Goal: Transaction & Acquisition: Purchase product/service

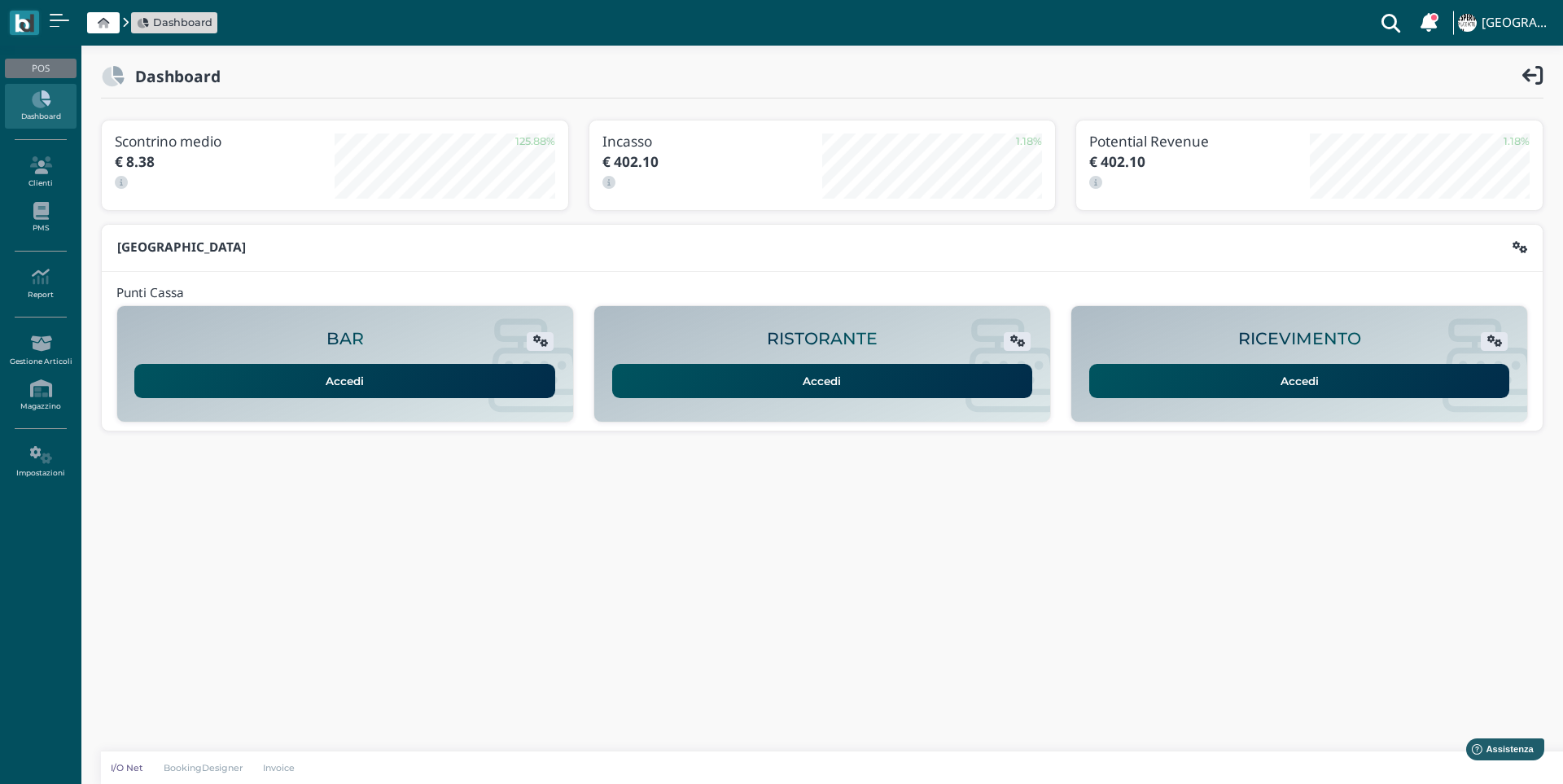
click at [1296, 382] on link "Accedi" at bounding box center [1299, 381] width 420 height 34
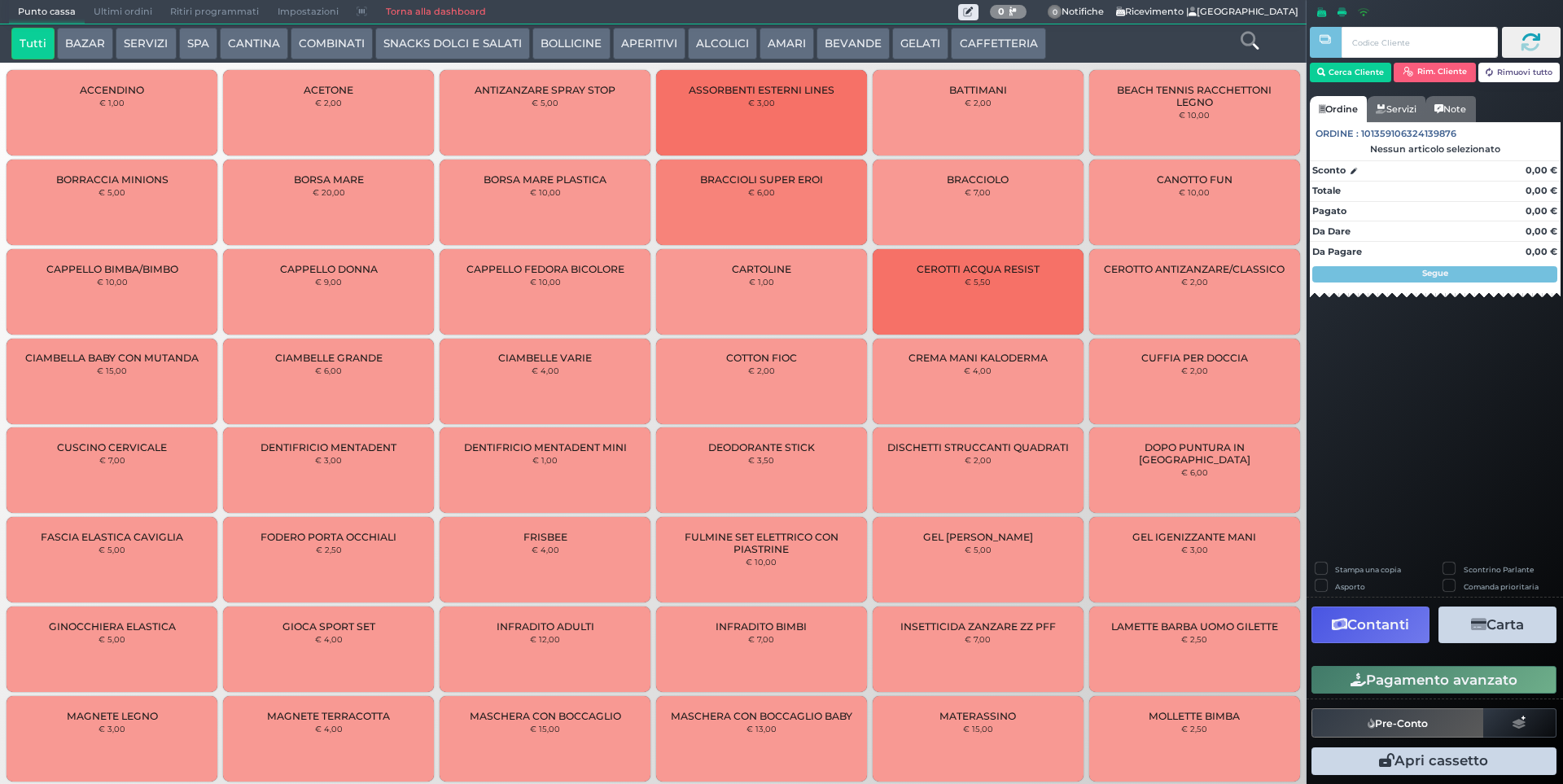
click at [106, 16] on span "Ultimi ordini" at bounding box center [123, 12] width 76 height 23
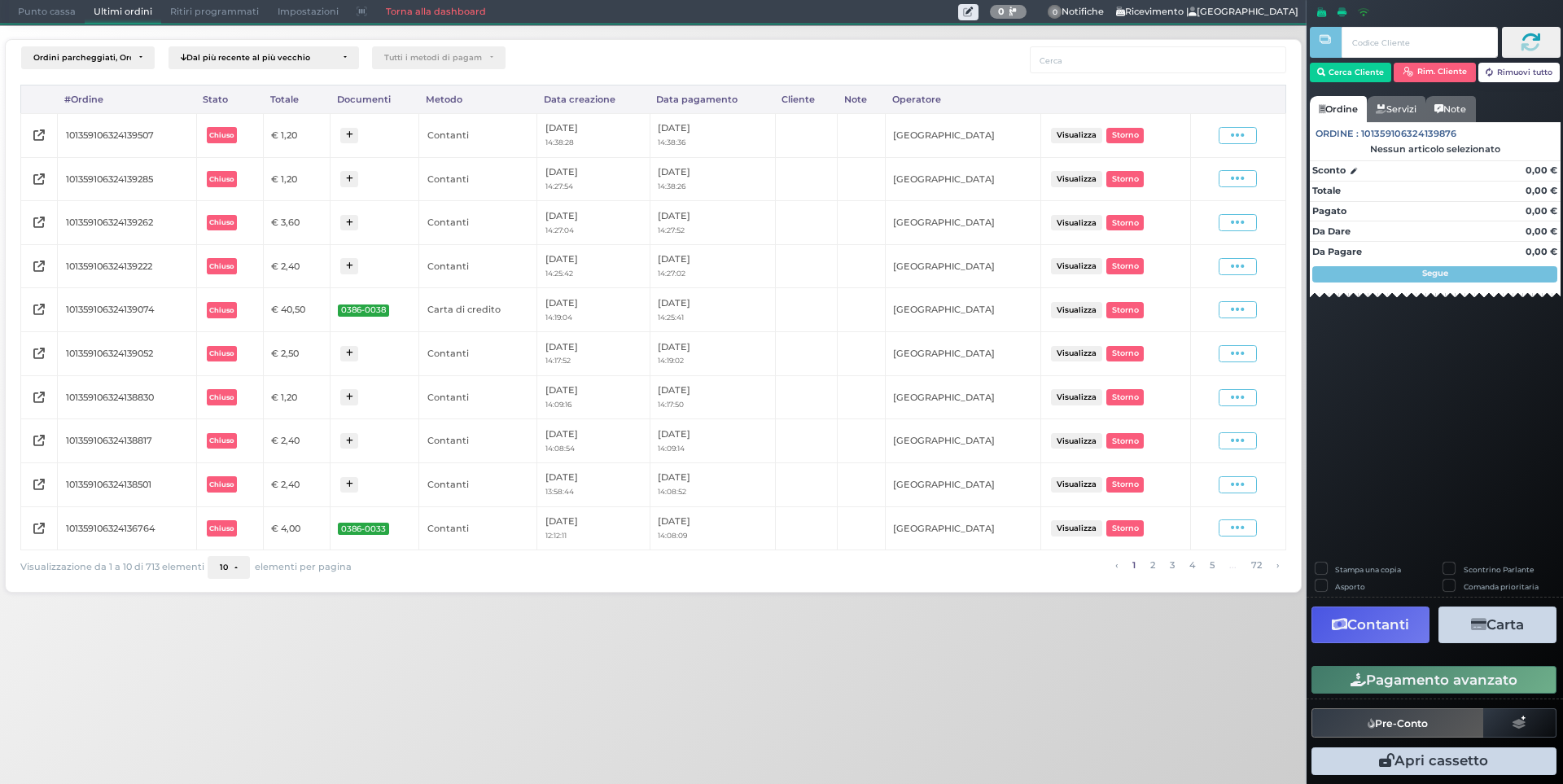
click at [28, 11] on span "Punto cassa" at bounding box center [47, 12] width 75 height 23
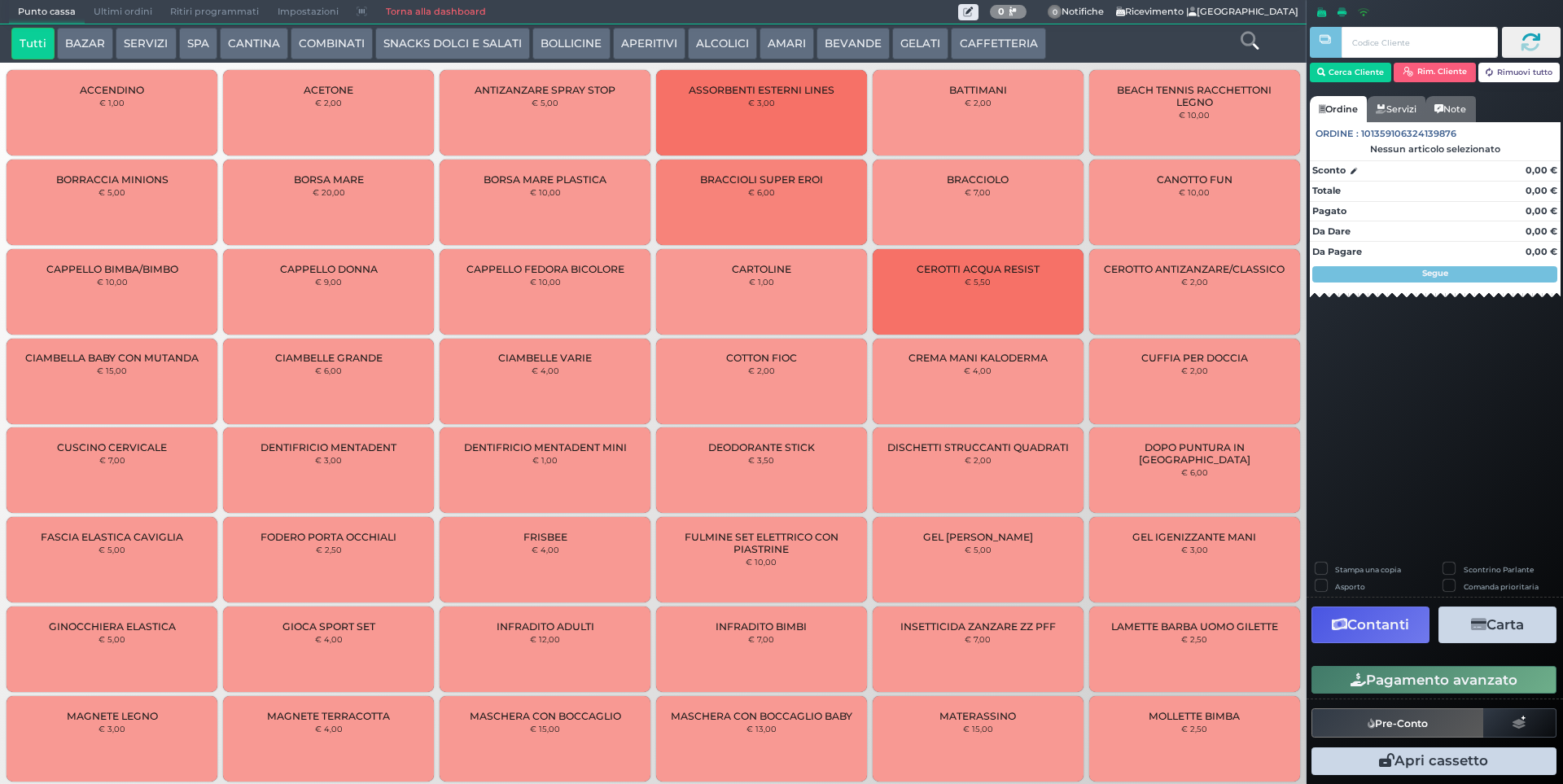
click at [142, 38] on button "SERVIZI" at bounding box center [145, 44] width 60 height 32
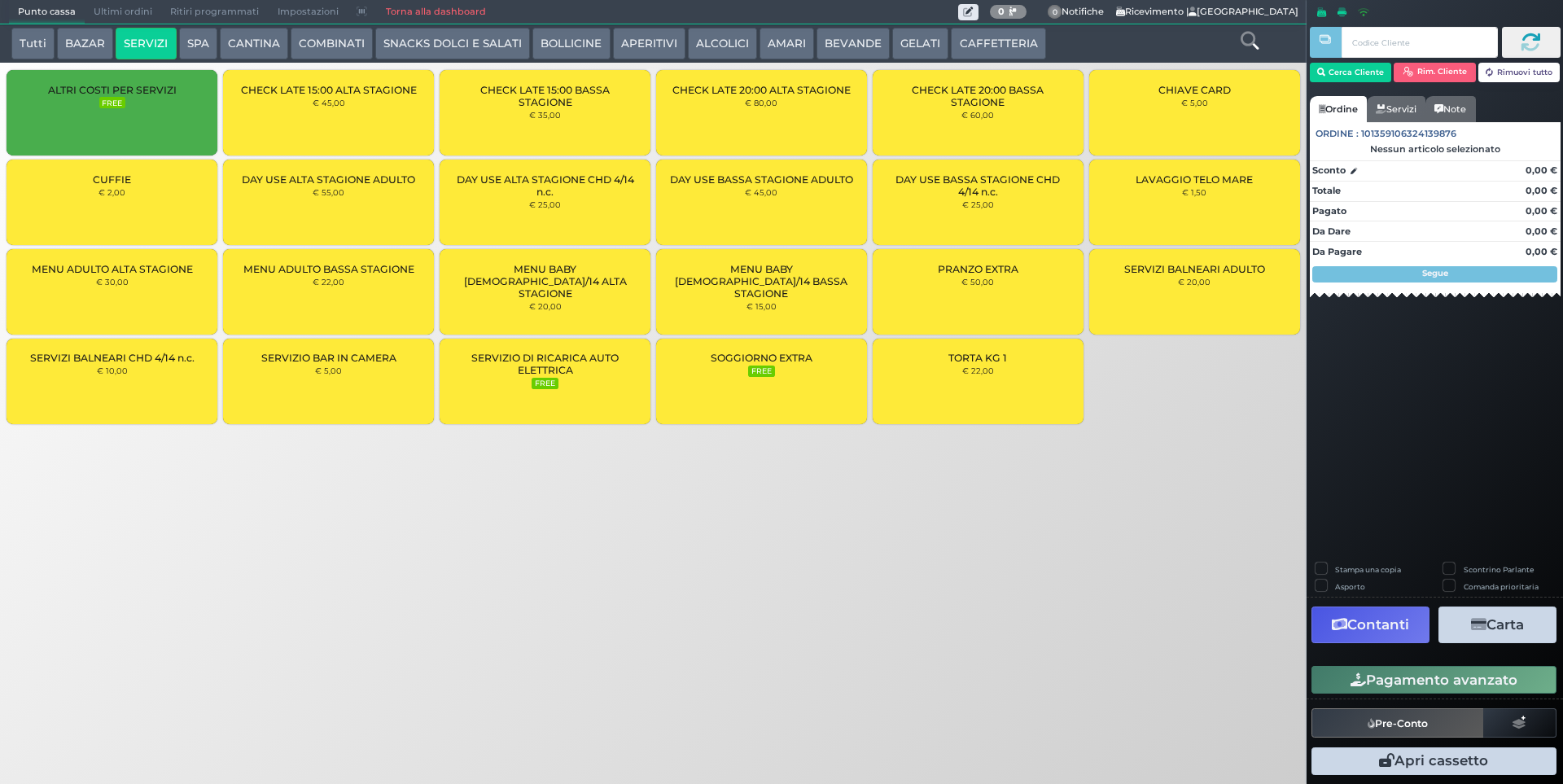
click at [113, 181] on span "CUFFIE" at bounding box center [111, 180] width 38 height 12
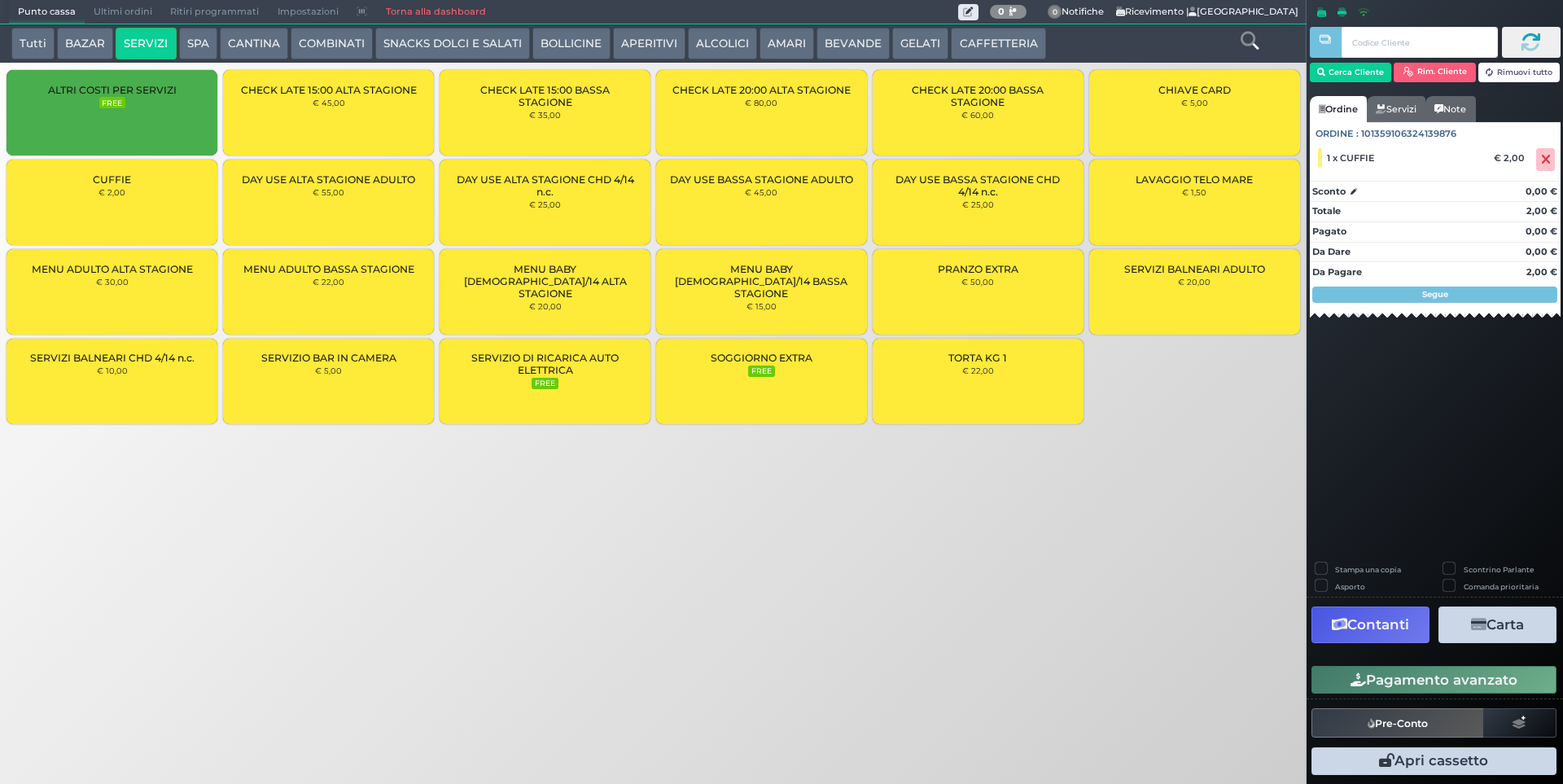
click at [844, 46] on button "BEVANDE" at bounding box center [853, 44] width 73 height 32
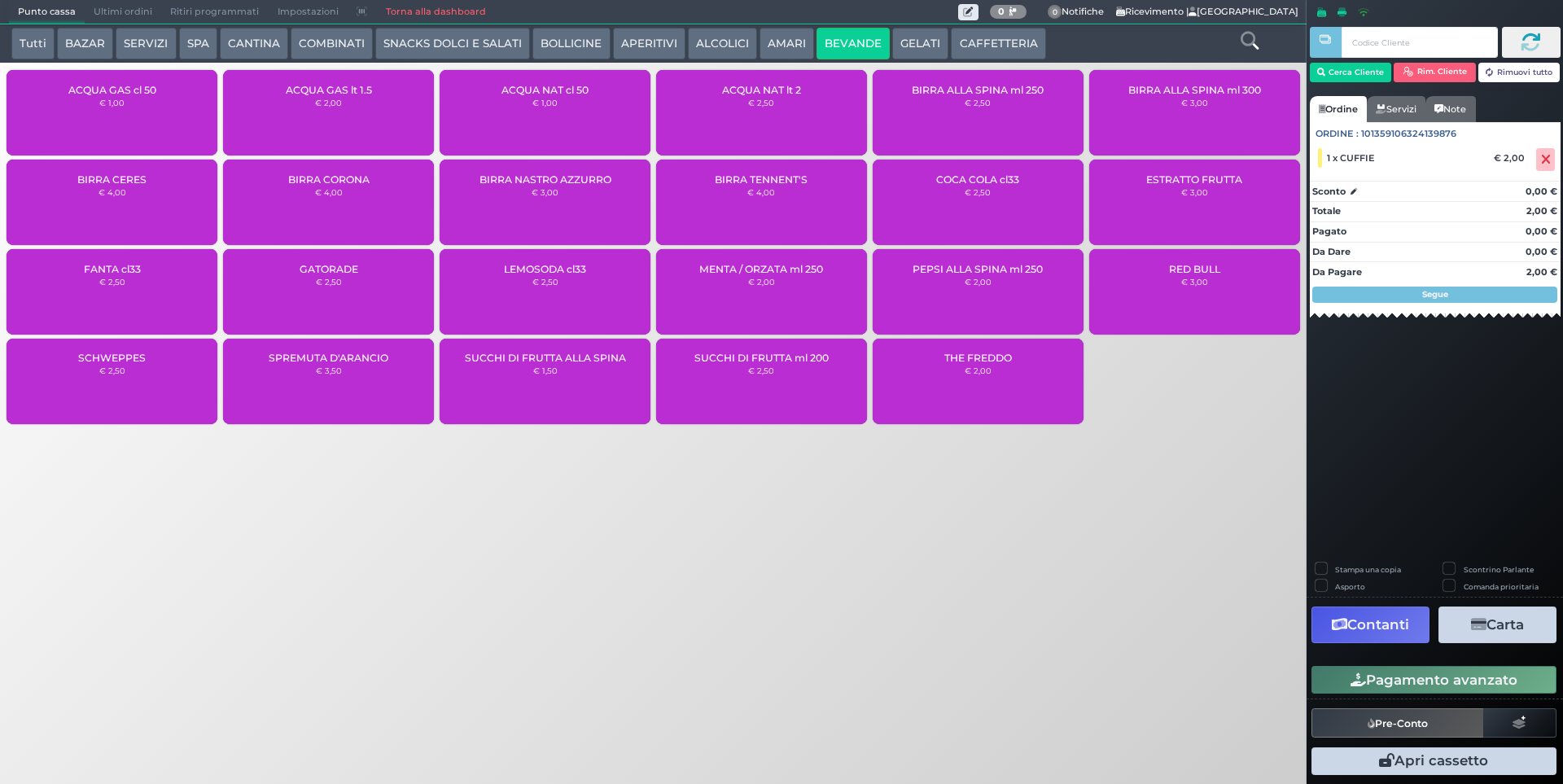
click at [528, 122] on div "ACQUA NAT cl 50 € 1,00" at bounding box center [545, 113] width 211 height 86
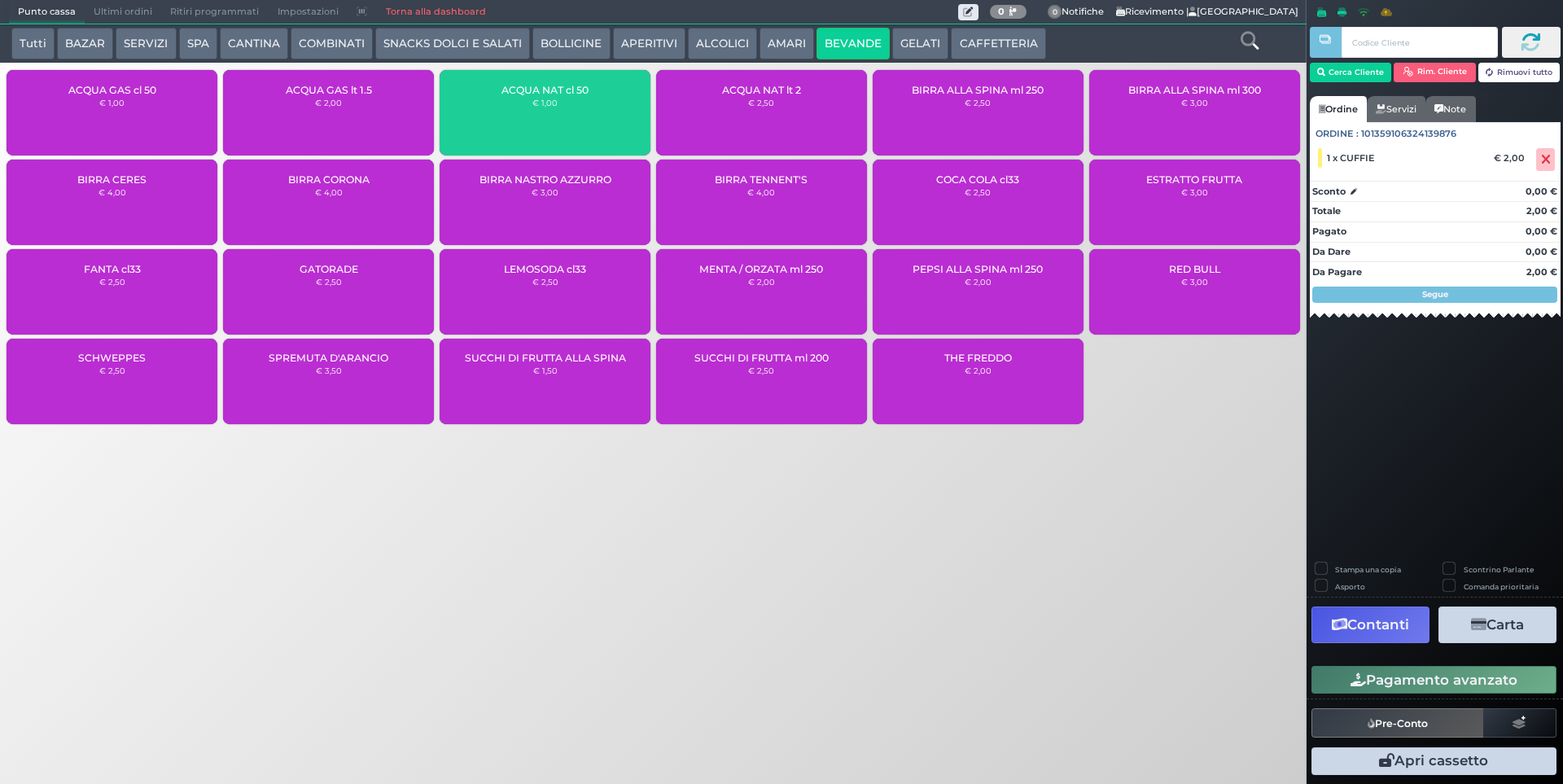
click at [574, 111] on div "ACQUA NAT cl 50 € 1,00" at bounding box center [545, 113] width 211 height 86
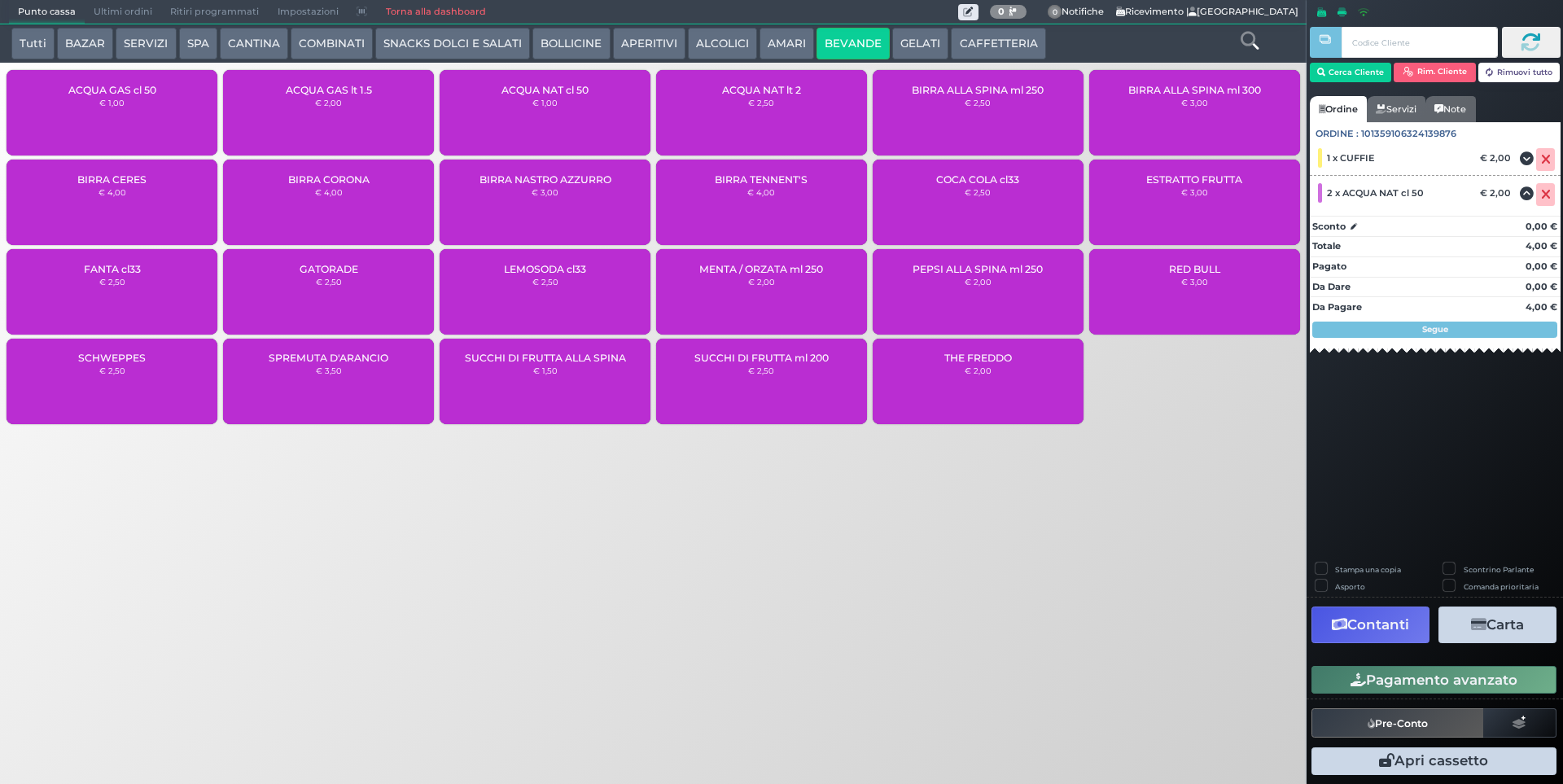
click at [1477, 627] on icon "button" at bounding box center [1478, 625] width 15 height 14
